Goal: Task Accomplishment & Management: Use online tool/utility

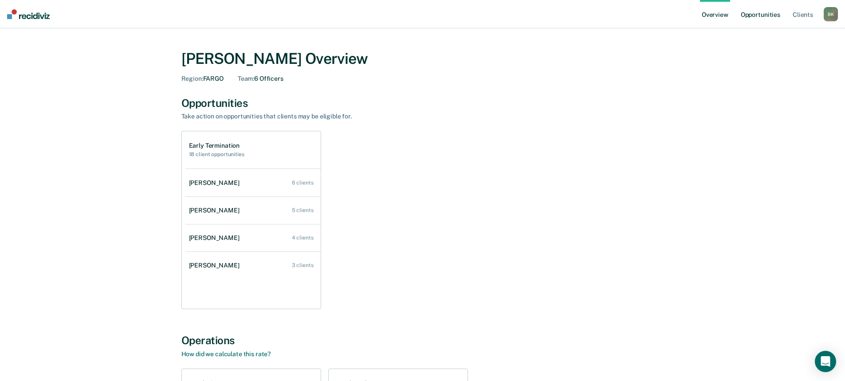
click at [770, 19] on link "Opportunities" at bounding box center [760, 14] width 43 height 28
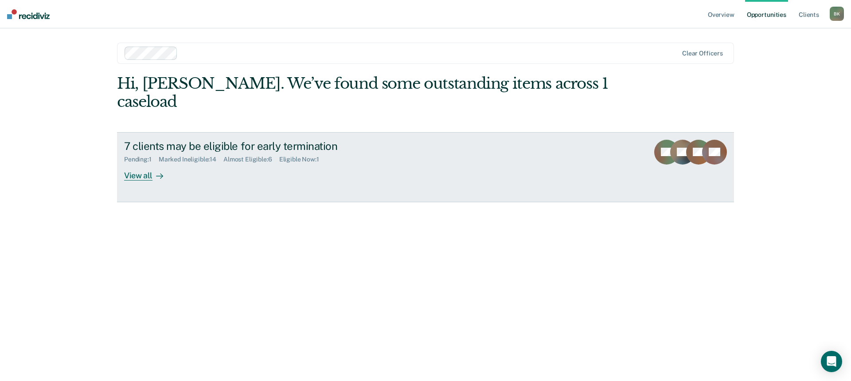
click at [136, 163] on div "View all" at bounding box center [149, 171] width 50 height 17
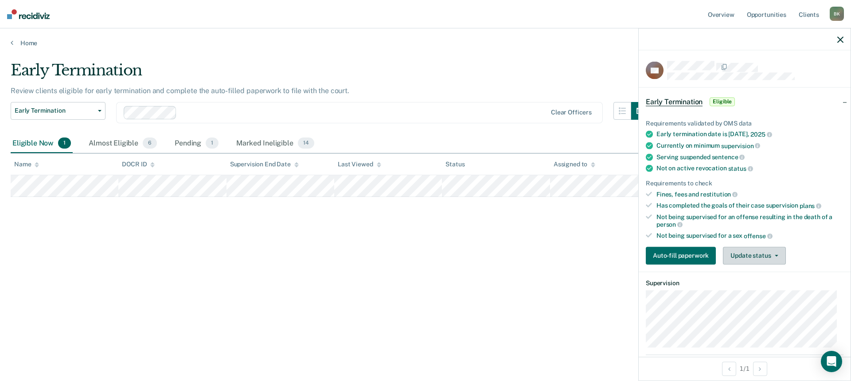
click at [751, 258] on button "Update status" at bounding box center [754, 256] width 63 height 18
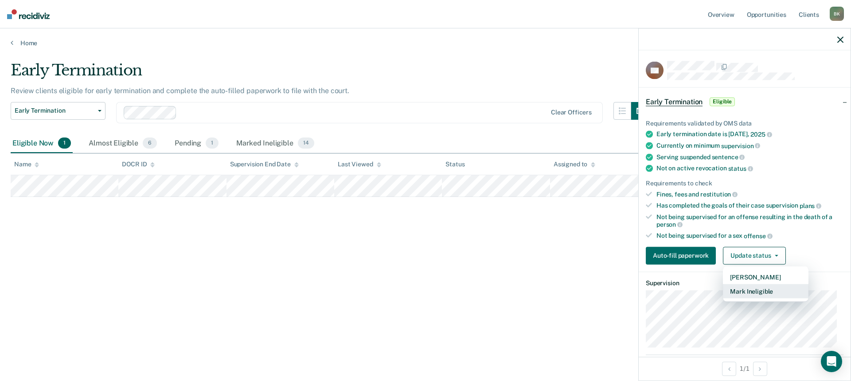
click at [744, 287] on button "Mark Ineligible" at bounding box center [766, 291] width 86 height 14
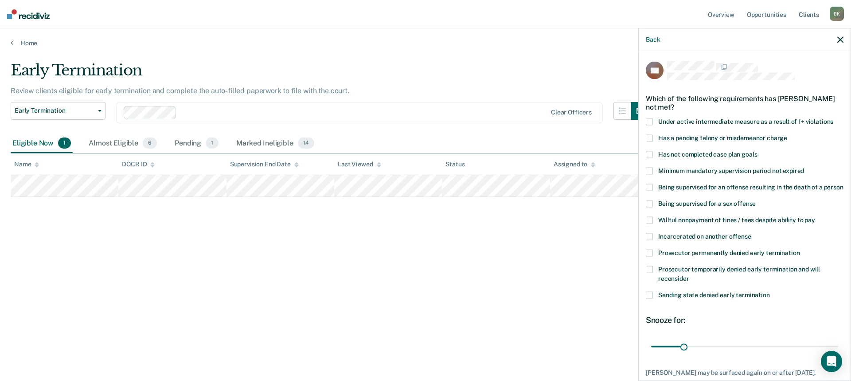
click at [651, 155] on span at bounding box center [649, 154] width 7 height 7
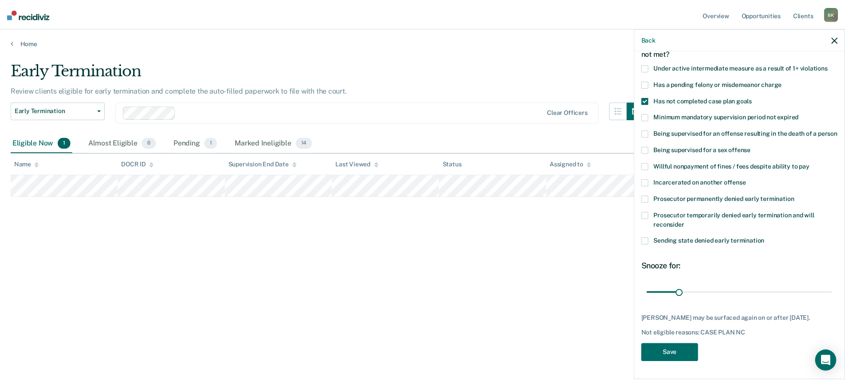
scroll to position [69, 0]
click at [685, 351] on button "Save" at bounding box center [674, 353] width 57 height 18
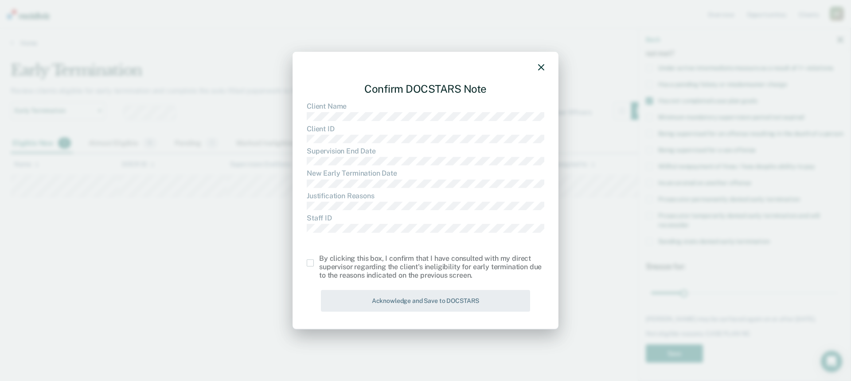
click at [311, 264] on span at bounding box center [310, 262] width 7 height 7
click at [319, 259] on input "checkbox" at bounding box center [319, 259] width 0 height 0
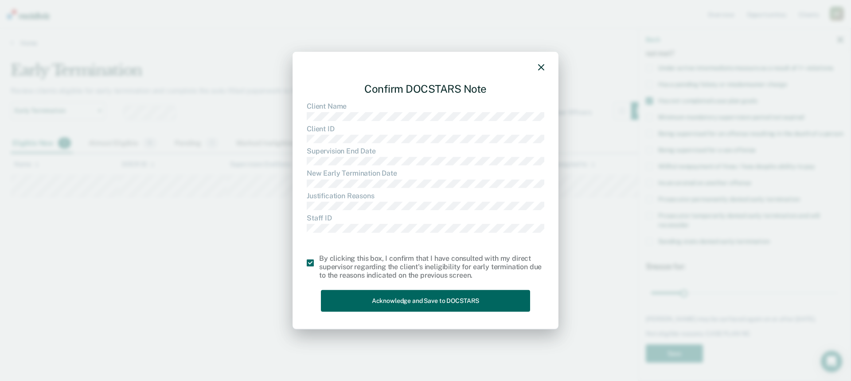
click at [348, 298] on button "Acknowledge and Save to DOCSTARS" at bounding box center [425, 301] width 209 height 22
